Goal: Information Seeking & Learning: Find specific fact

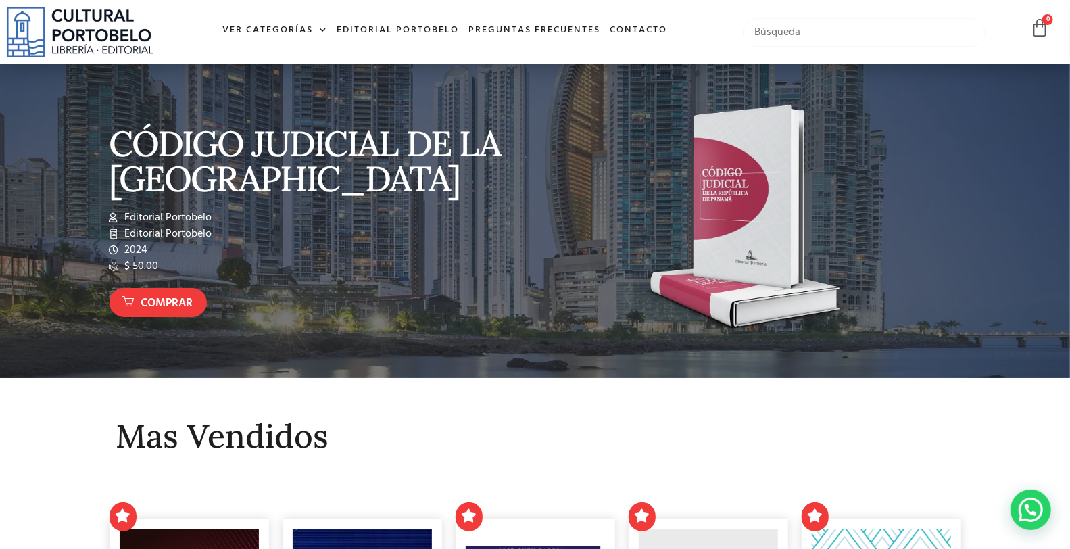
click at [811, 30] on input "text" at bounding box center [864, 32] width 242 height 28
type input "contratos civiles"
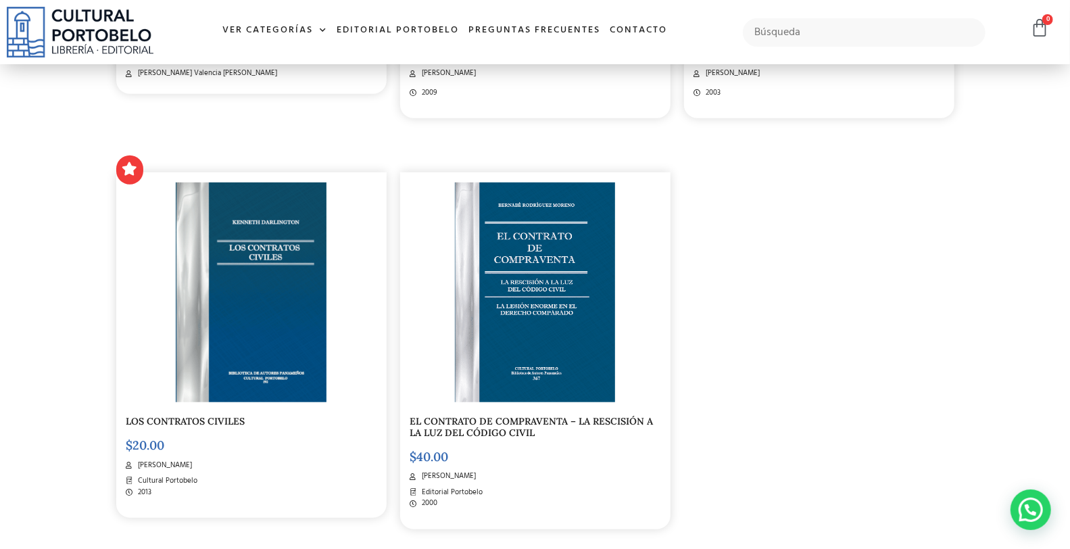
scroll to position [650, 0]
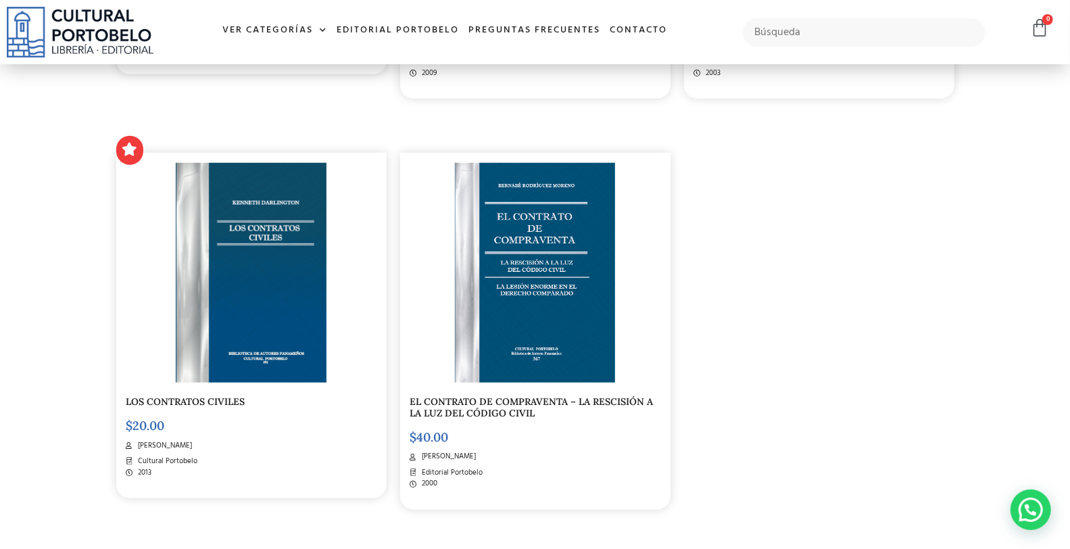
drag, startPoint x: 0, startPoint y: 99, endPoint x: 14, endPoint y: 52, distance: 48.8
click at [1, 91] on section "Descubre nuevos libros todos los días LOS PRINCIPALES CONTRATOS CIVILES $ 30.00…" at bounding box center [535, 87] width 1070 height 1042
click at [765, 24] on input "text" at bounding box center [864, 32] width 242 height 28
type input "f"
type input "sociedades"
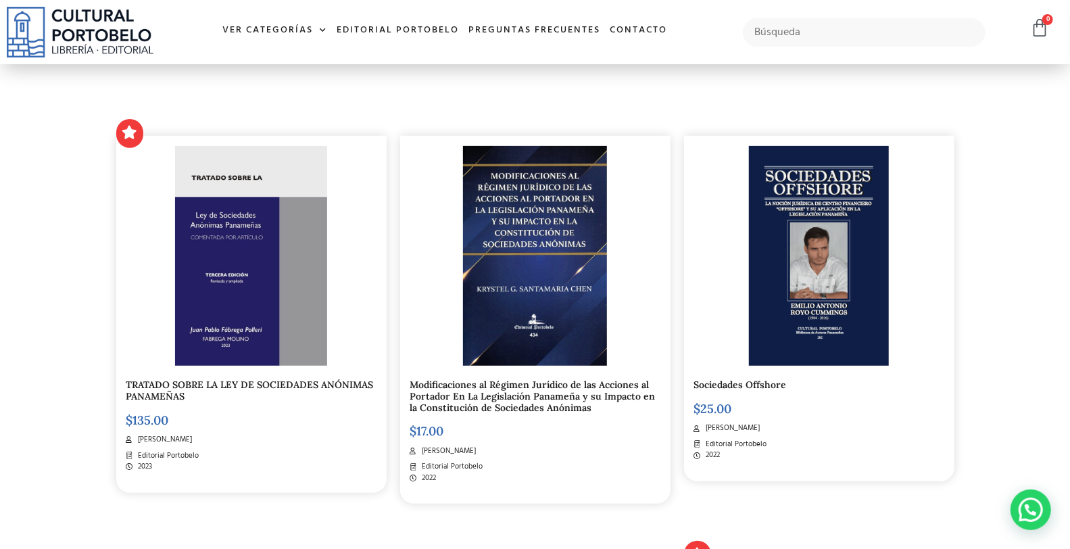
scroll to position [300, 0]
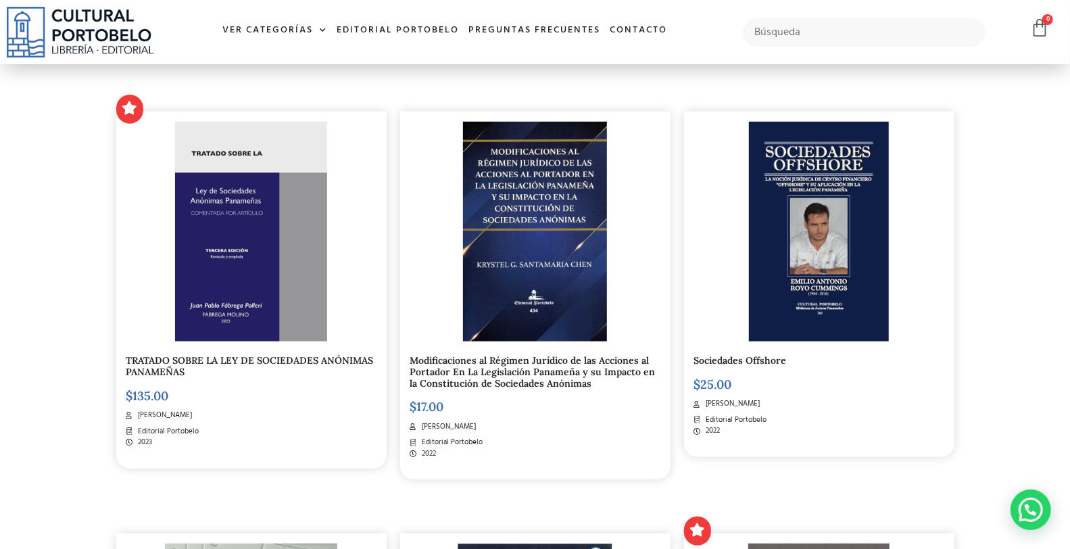
drag, startPoint x: 0, startPoint y: 205, endPoint x: 20, endPoint y: 75, distance: 131.4
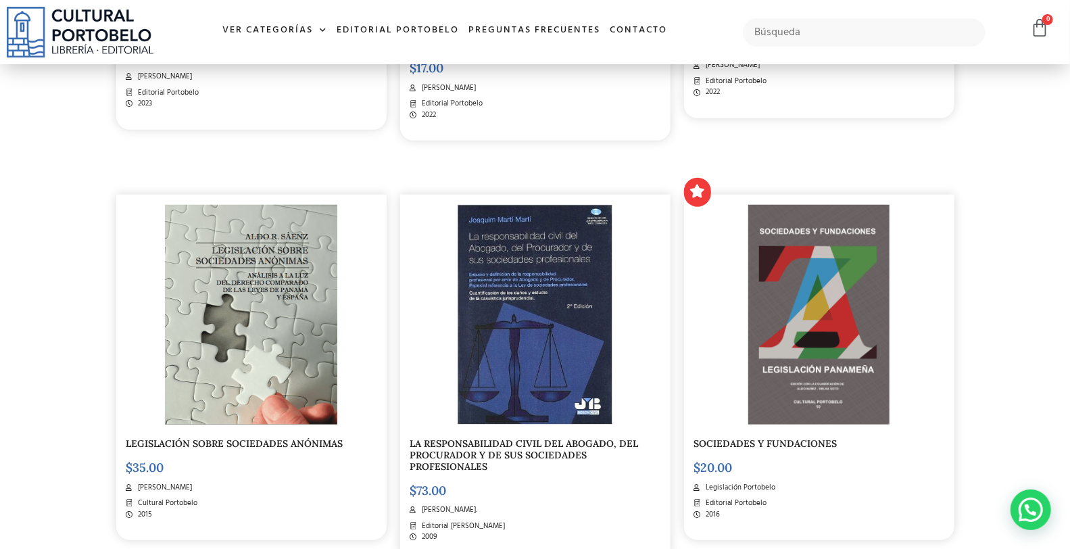
scroll to position [700, 0]
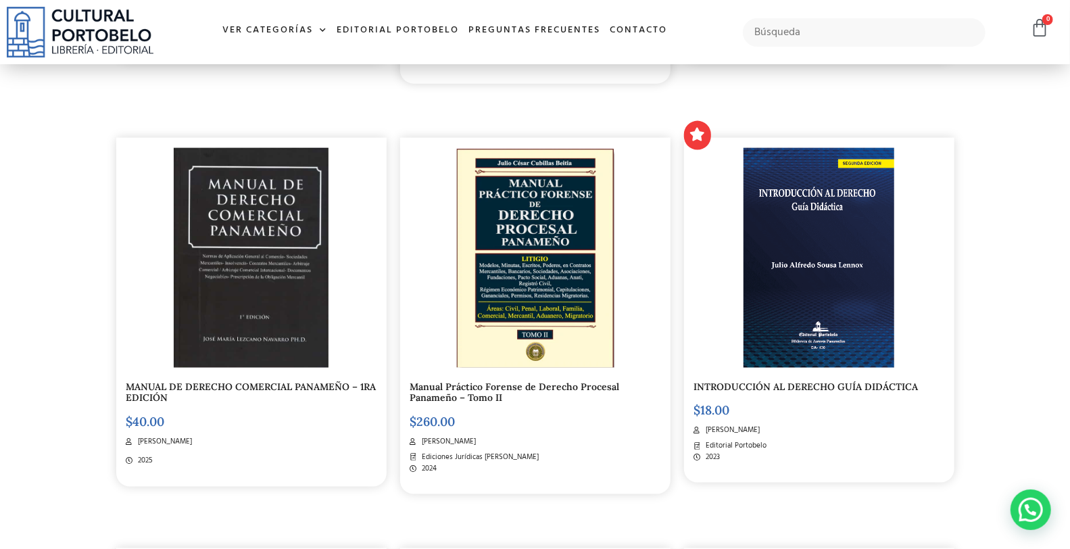
scroll to position [1151, 0]
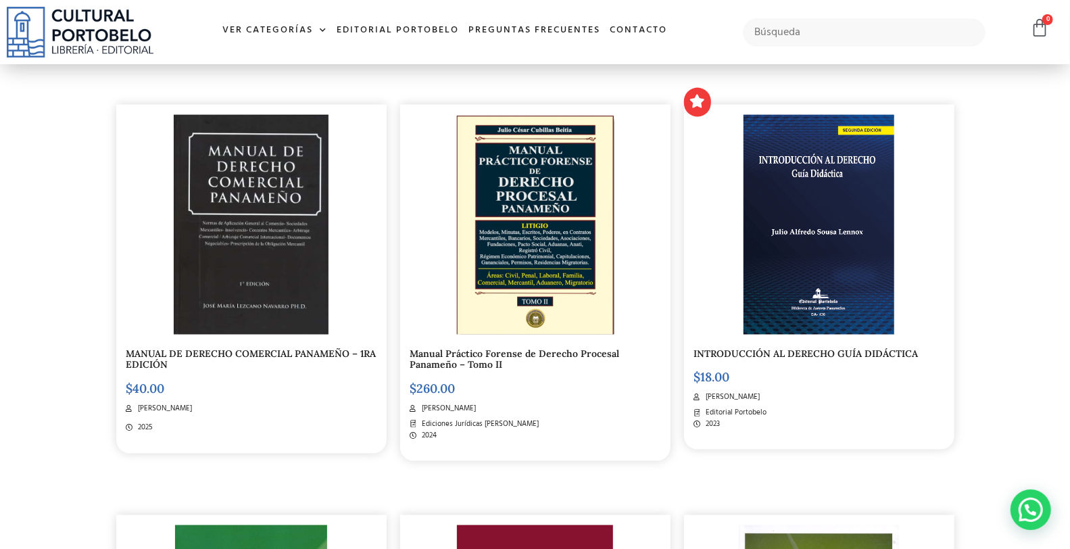
drag, startPoint x: 18, startPoint y: 115, endPoint x: 59, endPoint y: 4, distance: 118.1
click at [17, 115] on section "Descubre nuevos libros todos los días TRATADO SOBRE LA LEY DE SOCIEDADES ANÓNIM…" at bounding box center [535, 460] width 1070 height 2790
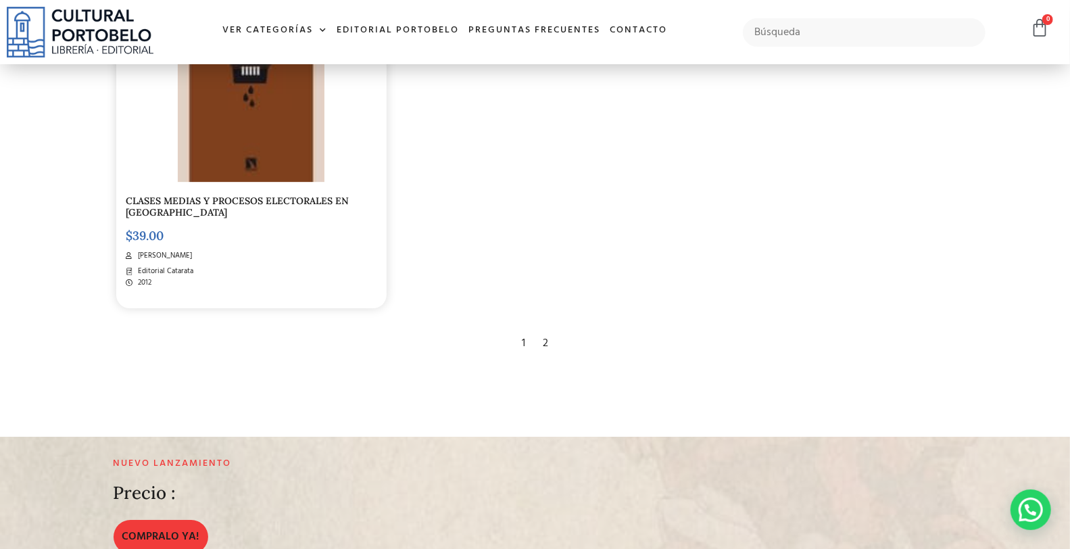
scroll to position [2604, 0]
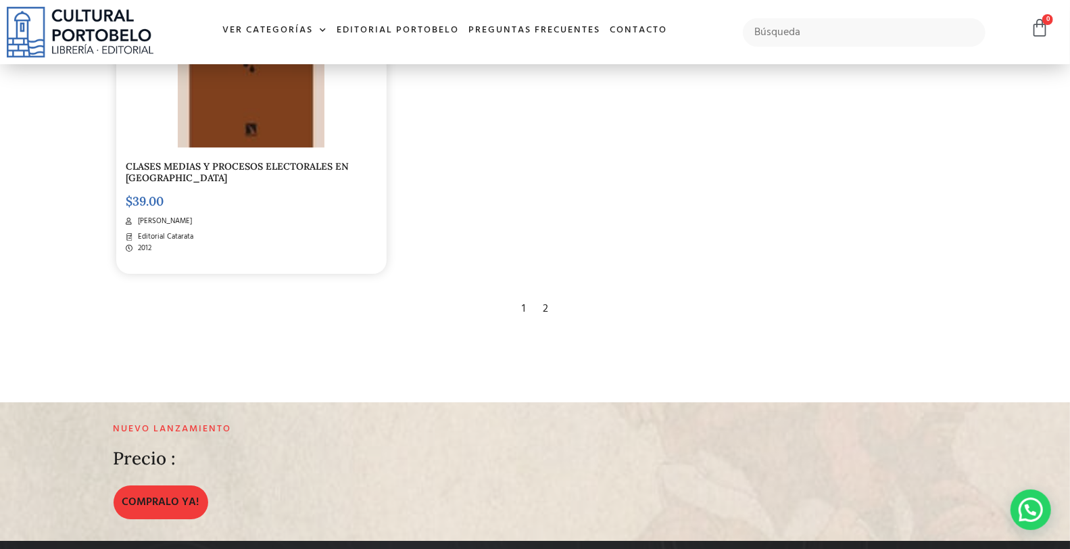
click at [543, 294] on div "2" at bounding box center [545, 309] width 19 height 30
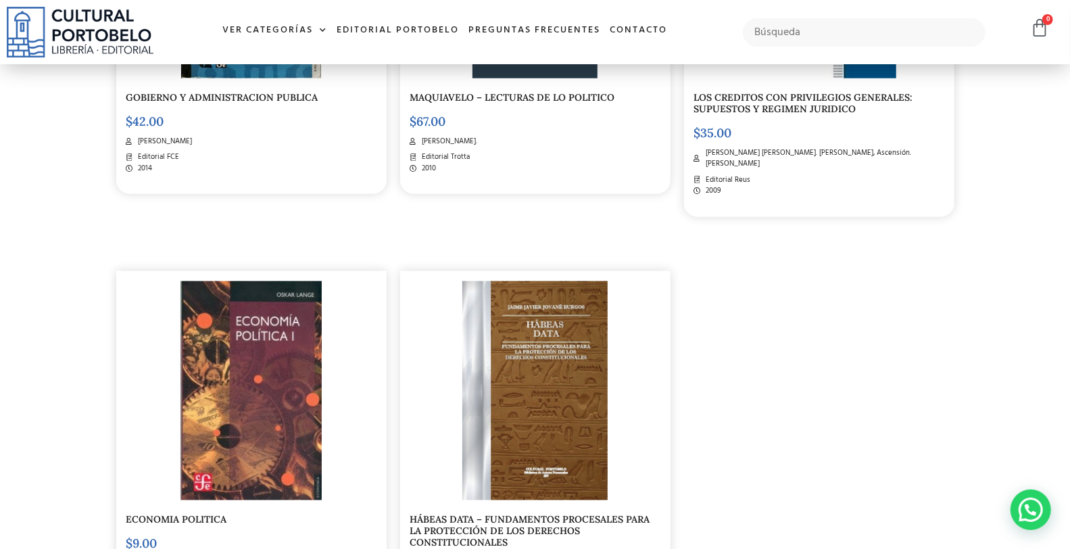
scroll to position [901, 0]
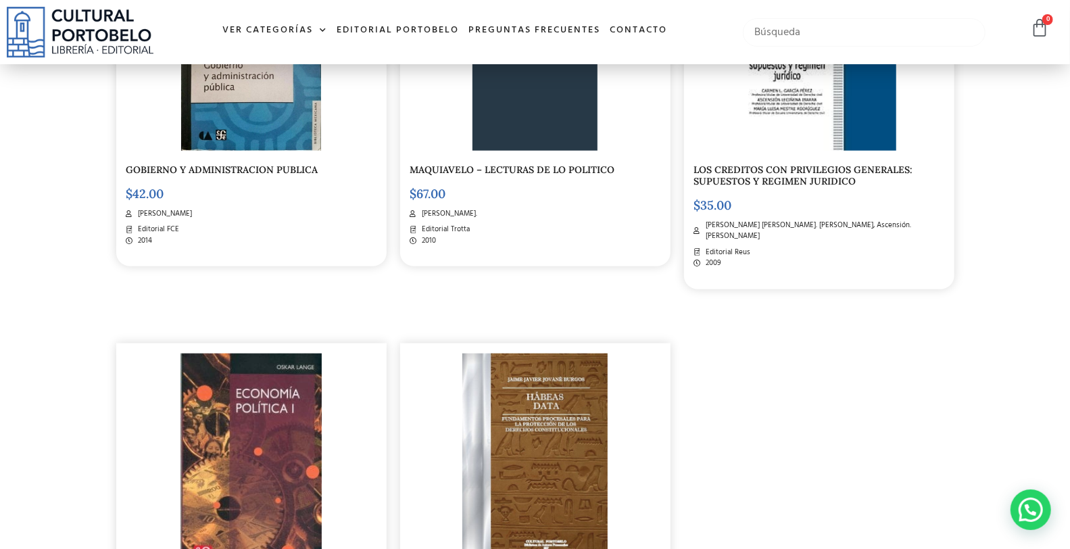
click at [790, 27] on input "text" at bounding box center [864, 32] width 242 height 28
type input "fundacion de interes privado"
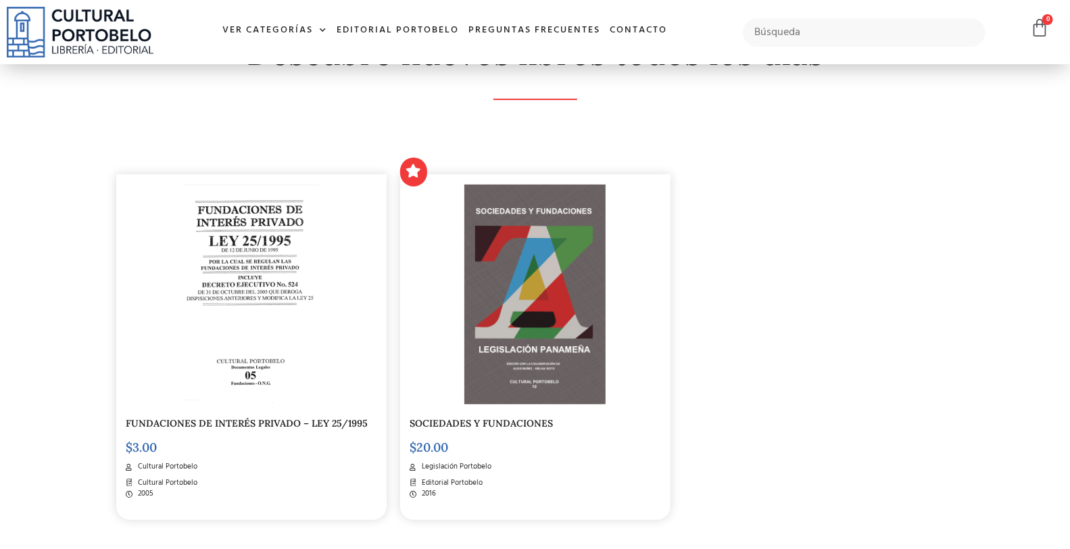
scroll to position [300, 0]
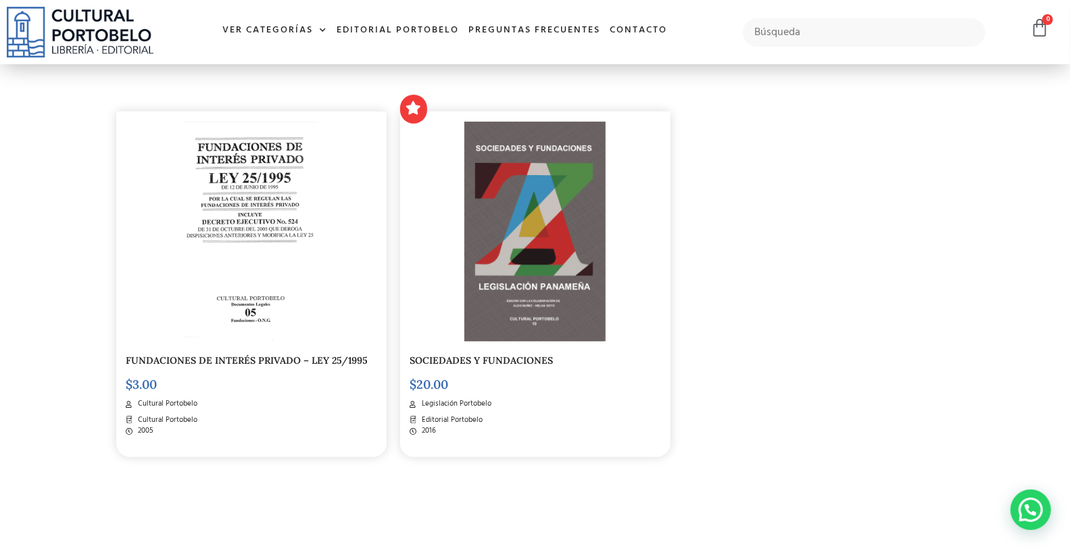
drag, startPoint x: 0, startPoint y: 125, endPoint x: 9, endPoint y: 97, distance: 29.1
click at [0, 116] on section "Descubre nuevos libros todos los días FUNDACIONES DE INTERÉS PRIVADO – LEY 25/1…" at bounding box center [535, 235] width 1070 height 639
click at [803, 34] on input "text" at bounding box center [864, 32] width 242 height 28
type input "codigo tributario"
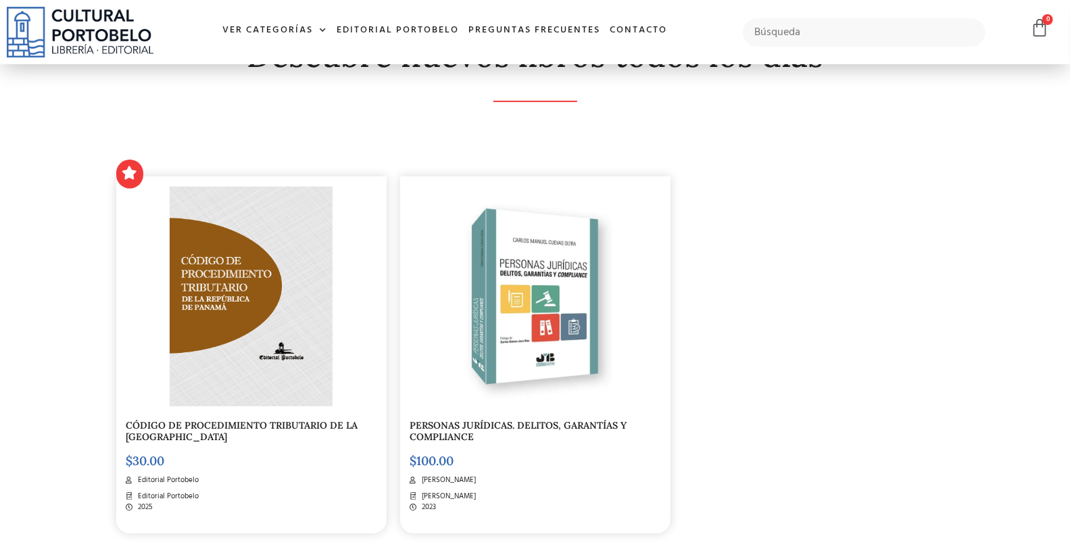
scroll to position [350, 0]
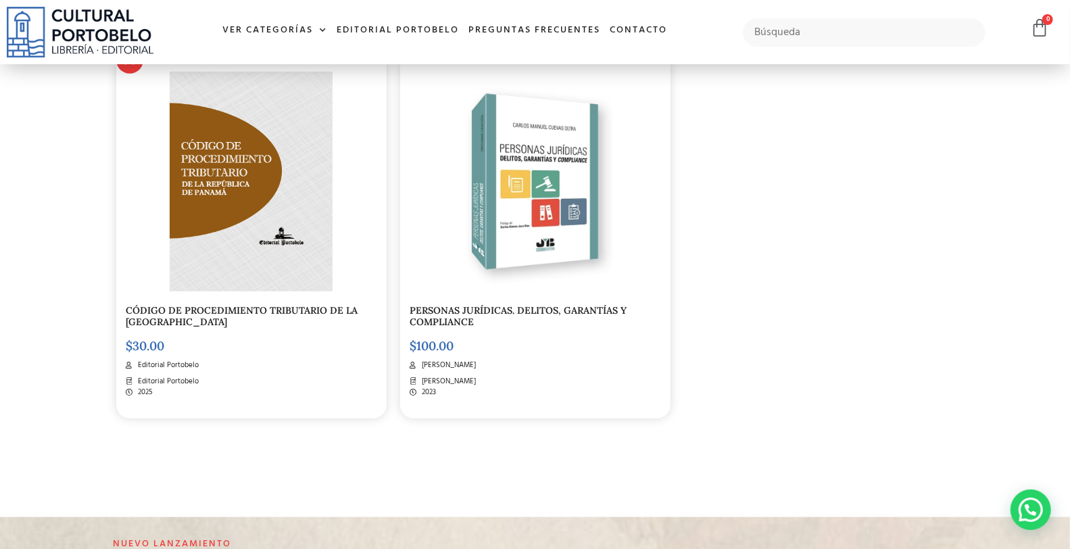
drag, startPoint x: 0, startPoint y: 196, endPoint x: 4, endPoint y: 166, distance: 30.0
click at [0, 196] on section "Descubre nuevos libros todos los días CÓDIGO DE PROCEDIMIENTO TRIBUTARIO DE LA …" at bounding box center [535, 191] width 1070 height 650
